Goal: Navigation & Orientation: Find specific page/section

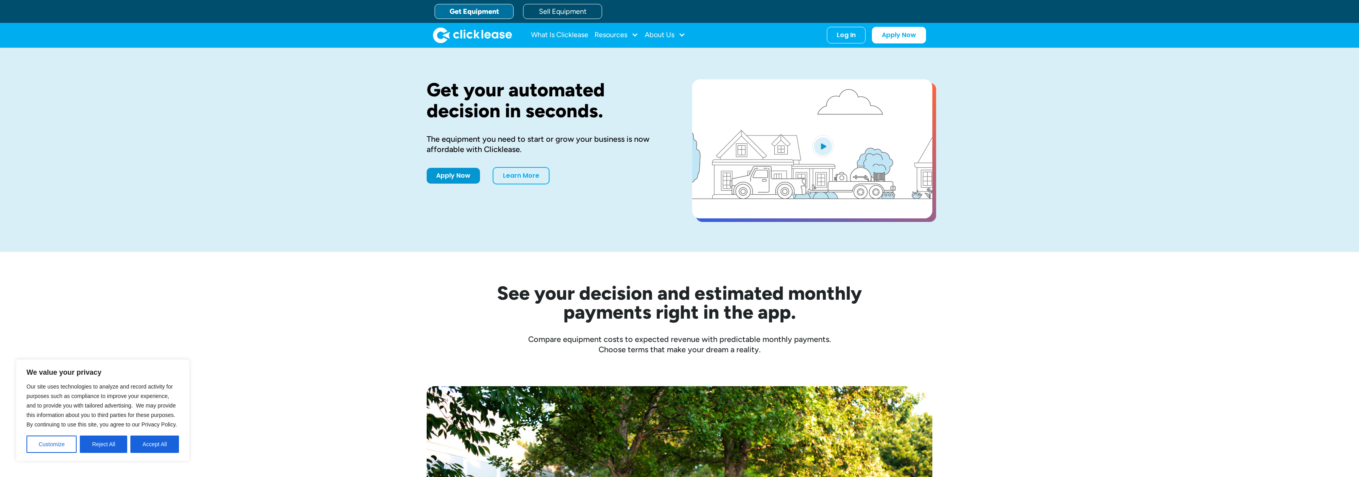
click at [609, 149] on div "The equipment you need to start or grow your business is now affordable with Cl…" at bounding box center [547, 144] width 240 height 21
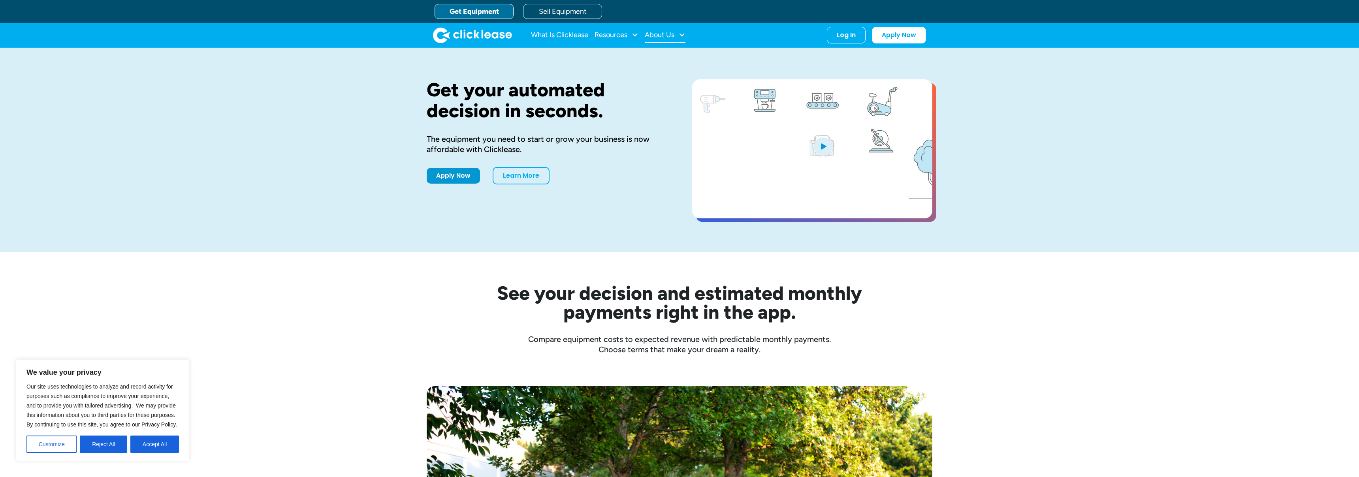
click at [665, 35] on div "About Us" at bounding box center [660, 35] width 30 height 0
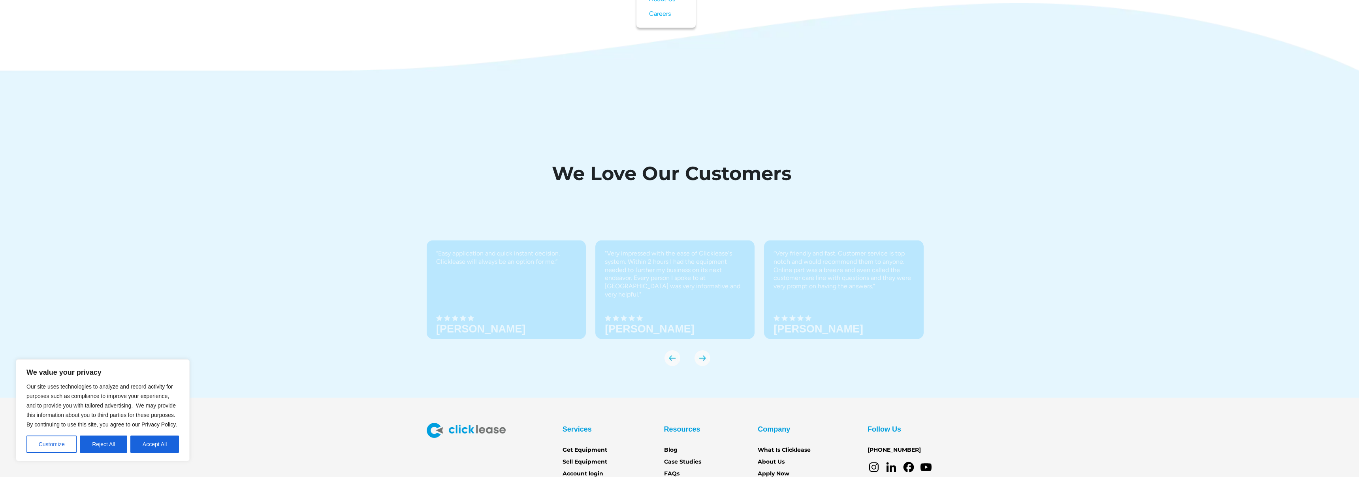
scroll to position [2834, 0]
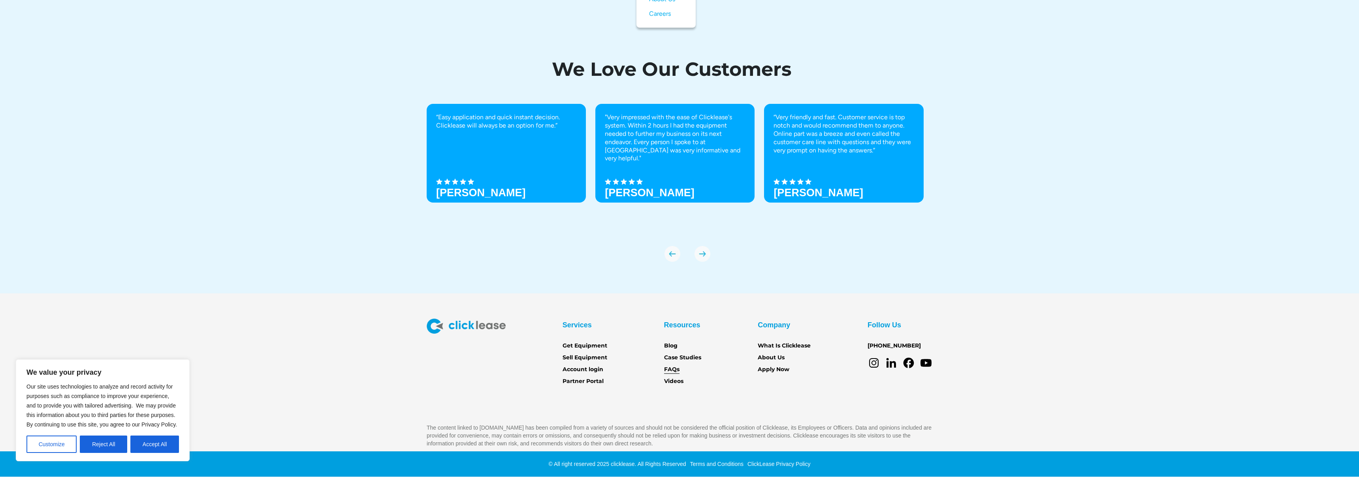
click at [674, 370] on link "FAQs" at bounding box center [671, 370] width 15 height 9
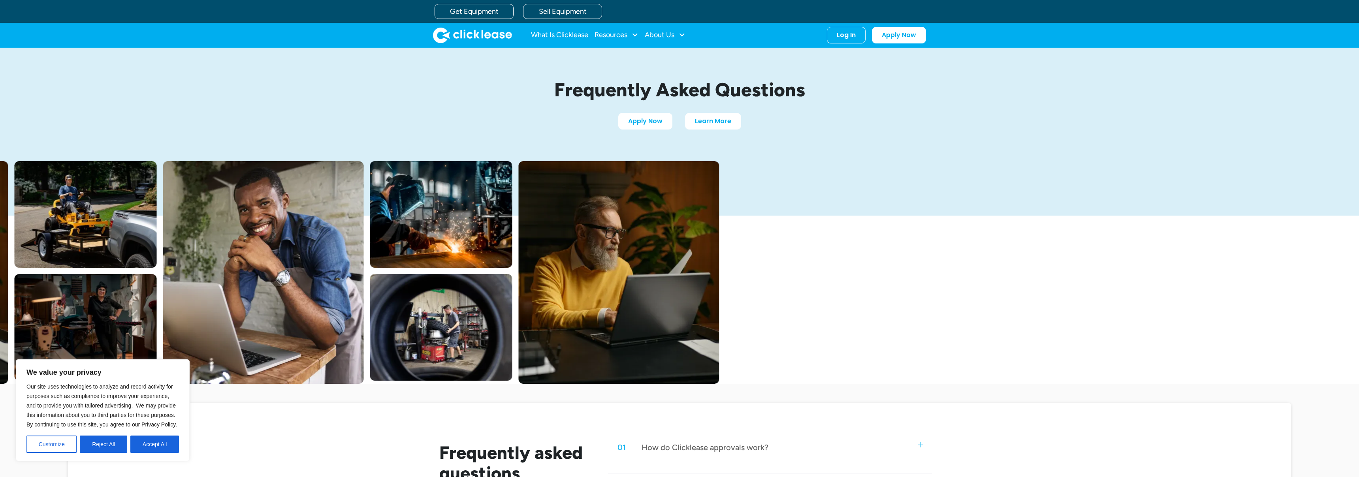
click at [449, 35] on img "home" at bounding box center [472, 35] width 79 height 16
